Goal: Check status: Check status

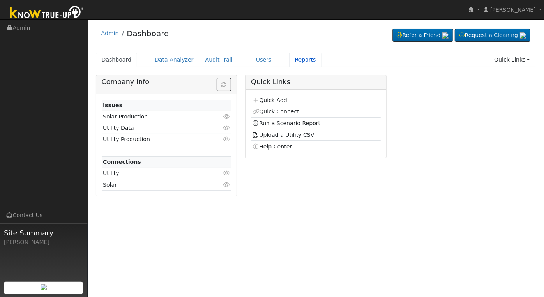
click at [293, 56] on link "Reports" at bounding box center [305, 60] width 33 height 14
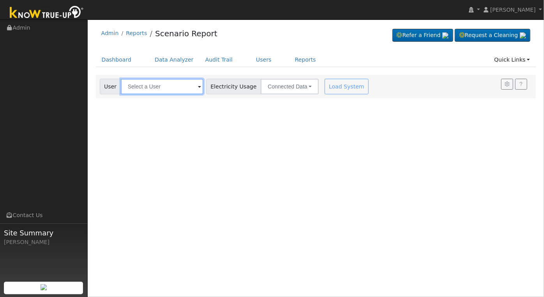
click at [189, 90] on input "text" at bounding box center [162, 87] width 83 height 16
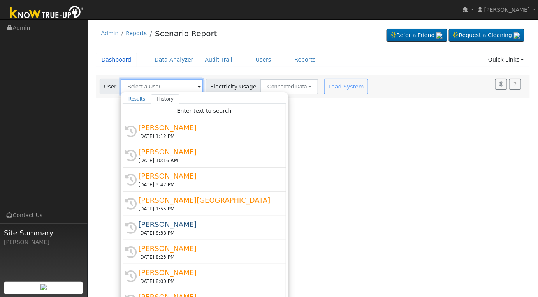
type input "j"
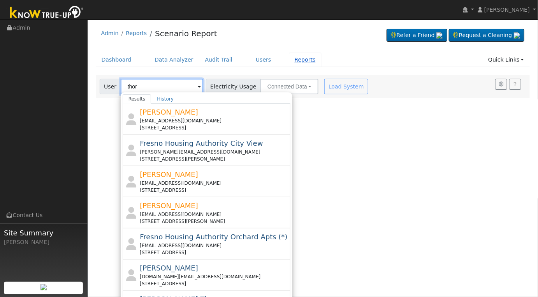
type input "thor"
click at [289, 55] on link "Reports" at bounding box center [305, 60] width 33 height 14
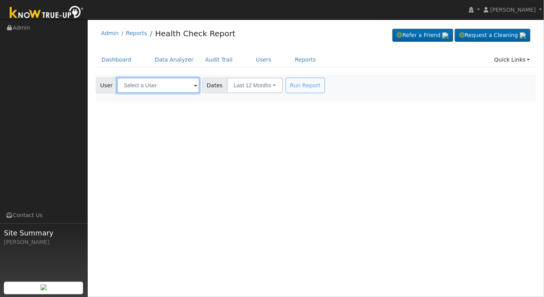
click at [159, 91] on input "text" at bounding box center [158, 86] width 83 height 16
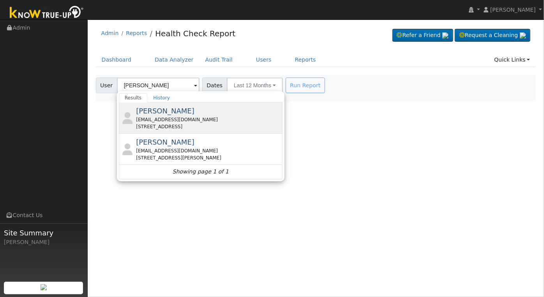
click at [183, 119] on div "[EMAIL_ADDRESS][DOMAIN_NAME]" at bounding box center [208, 119] width 145 height 7
type input "[PERSON_NAME]"
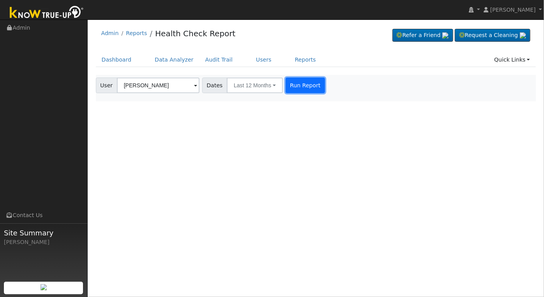
click at [291, 85] on button "Run Report" at bounding box center [305, 86] width 39 height 16
